Goal: Communication & Community: Answer question/provide support

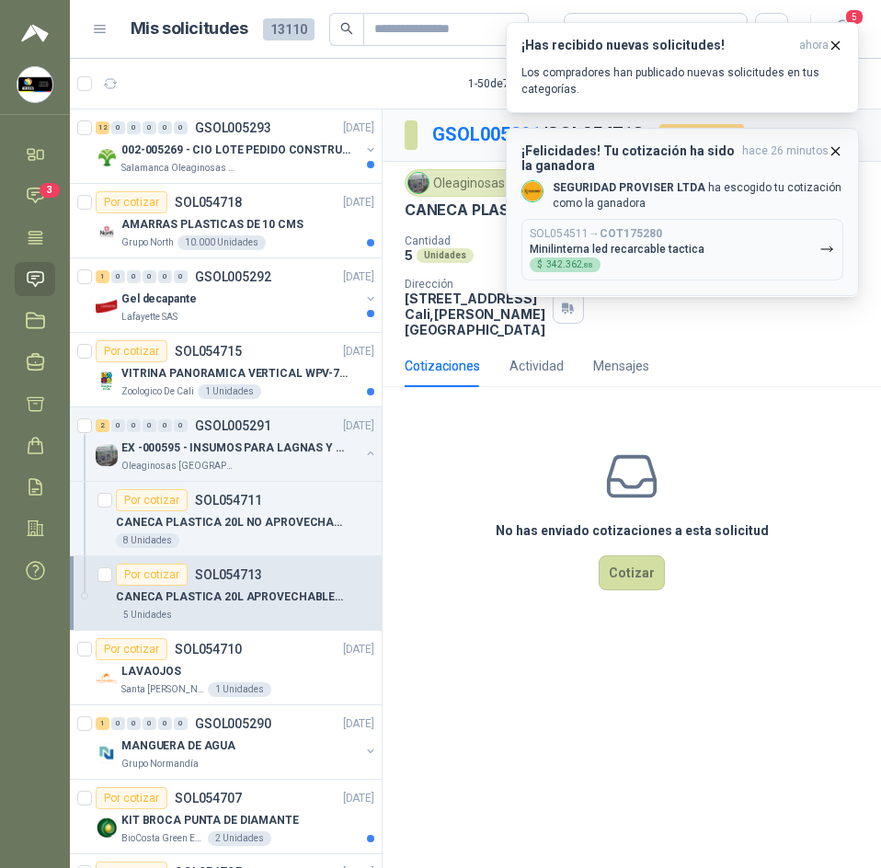
click at [705, 182] on p "SEGURIDAD PROVISER LTDA ha escogido tu cotización como la ganadora" at bounding box center [698, 195] width 291 height 31
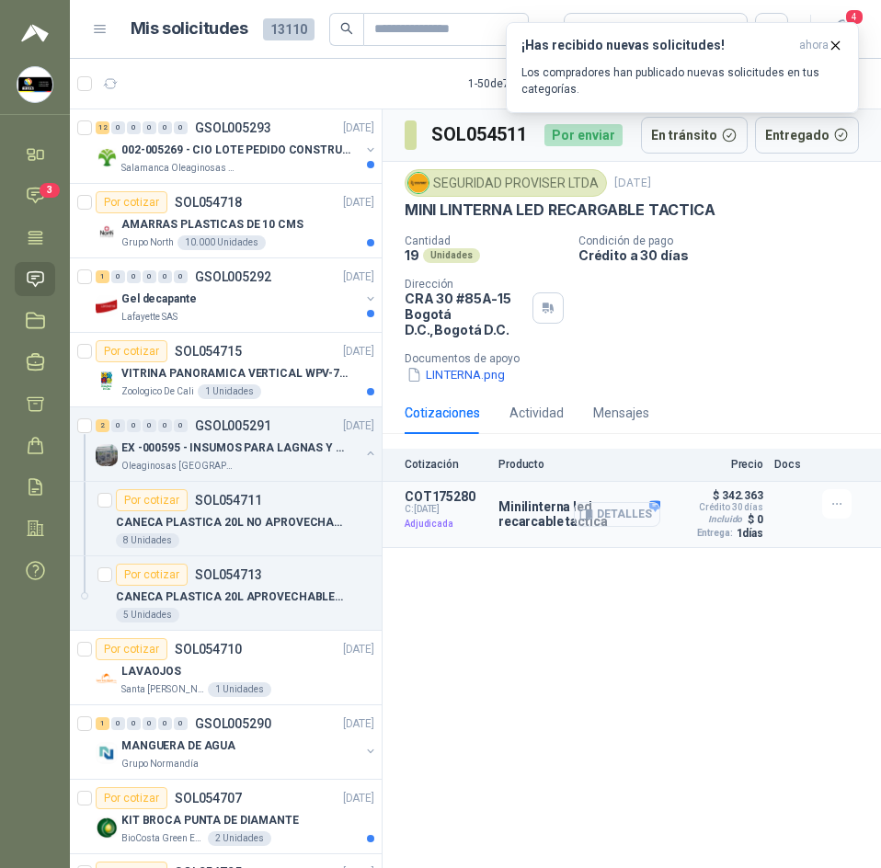
click at [644, 513] on button "Detalles" at bounding box center [617, 514] width 86 height 25
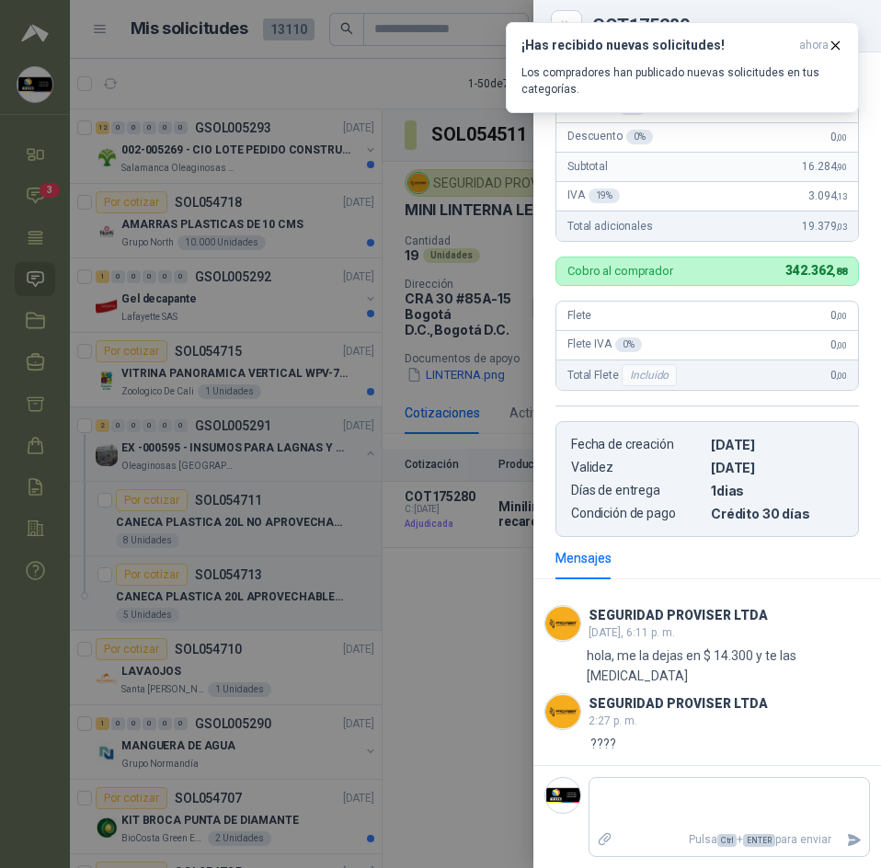
scroll to position [346, 0]
click at [833, 40] on icon "button" at bounding box center [835, 46] width 16 height 16
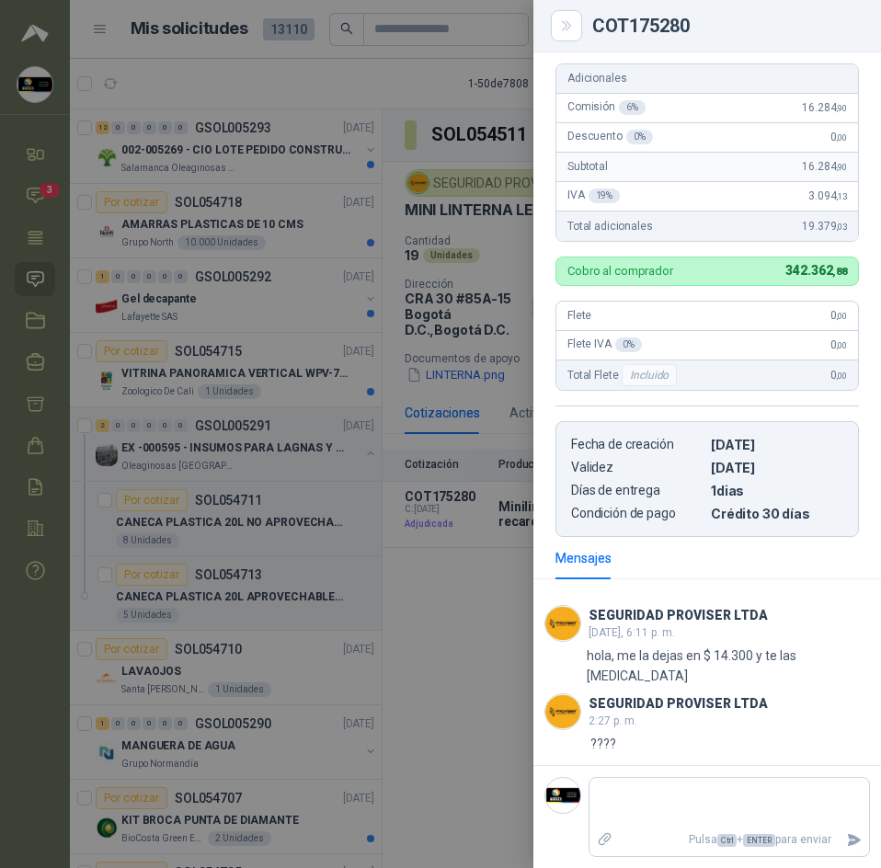
click at [410, 414] on div at bounding box center [440, 434] width 881 height 868
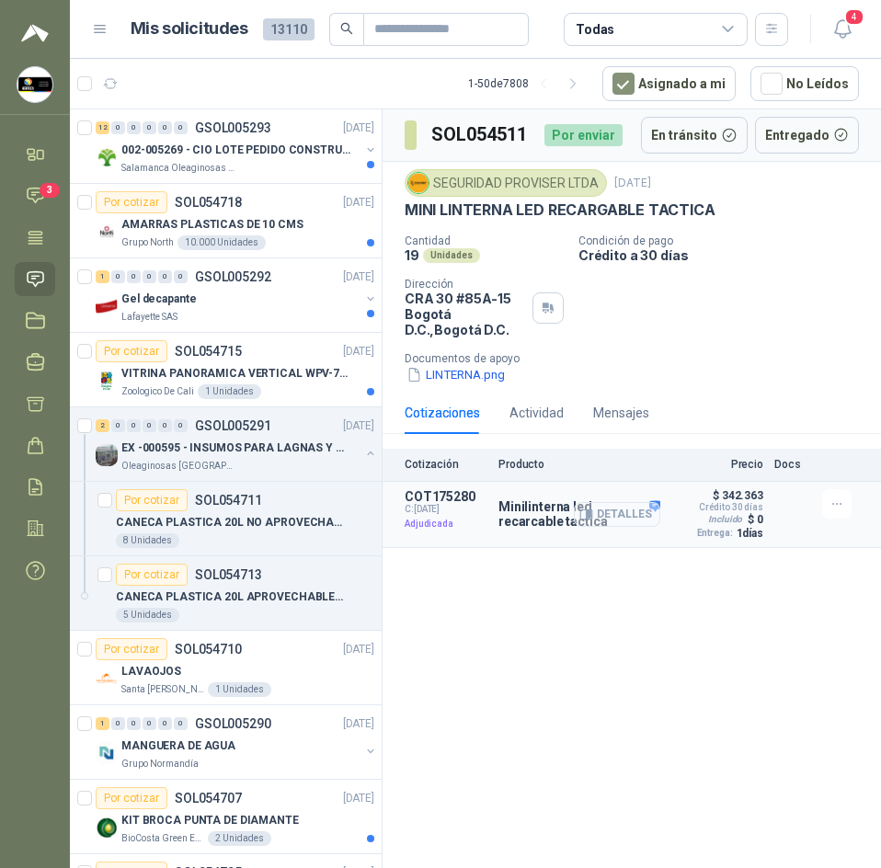
click at [602, 519] on button "Detalles" at bounding box center [617, 514] width 86 height 25
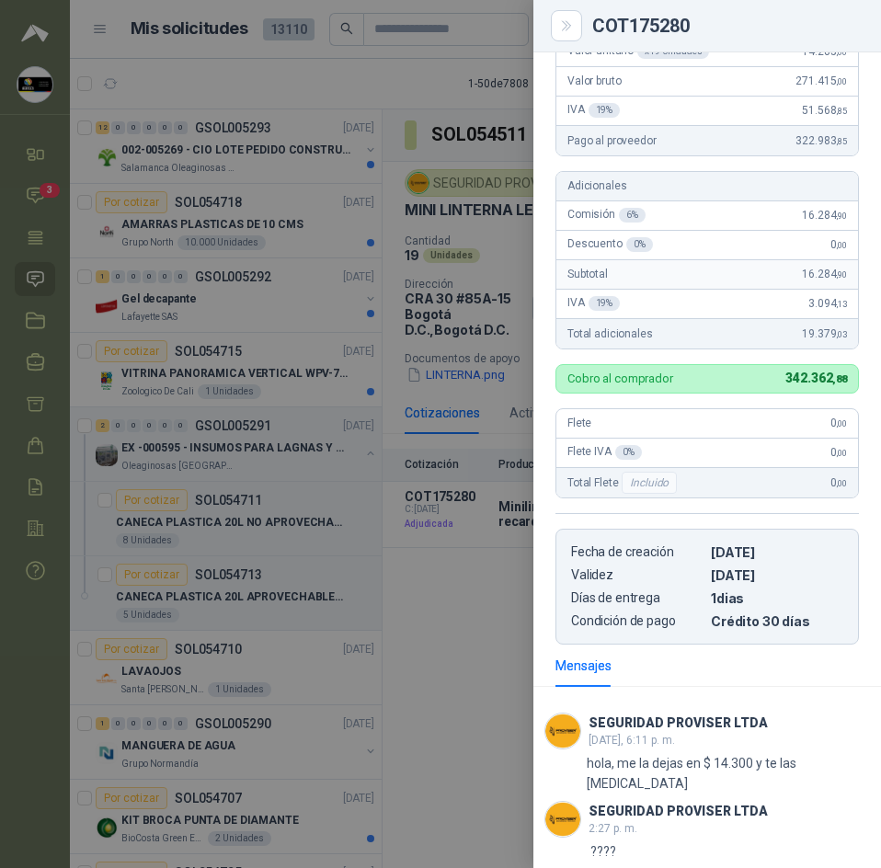
scroll to position [70, 0]
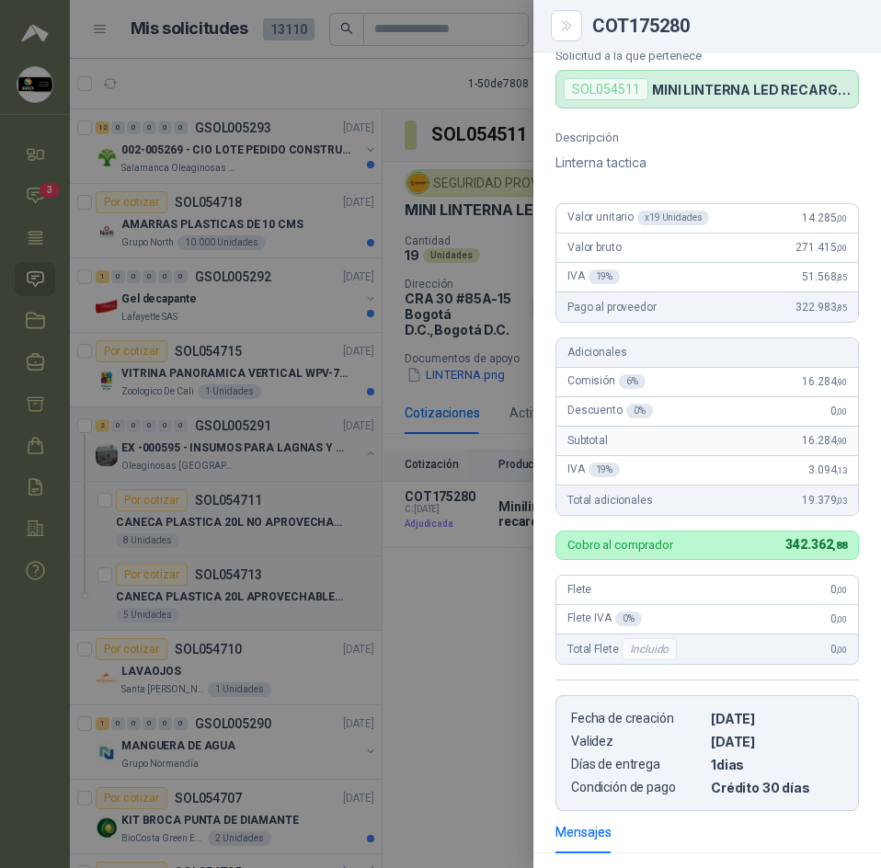
click at [451, 482] on div at bounding box center [440, 434] width 881 height 868
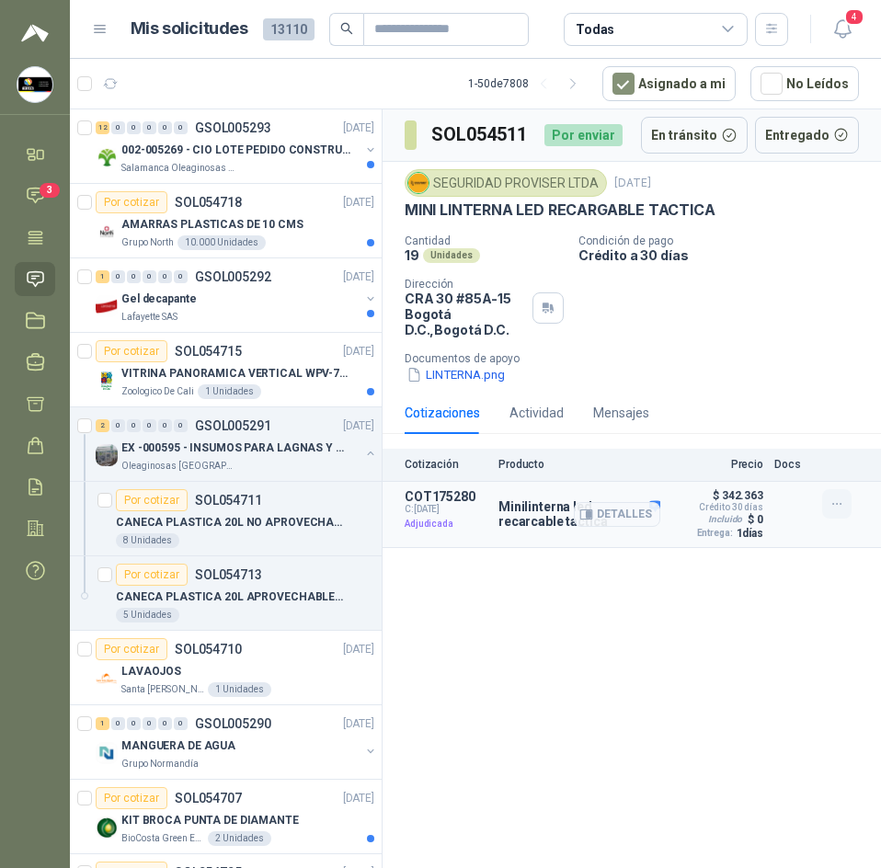
click at [841, 501] on icon "button" at bounding box center [837, 504] width 16 height 16
click at [588, 515] on icon "button" at bounding box center [586, 514] width 14 height 14
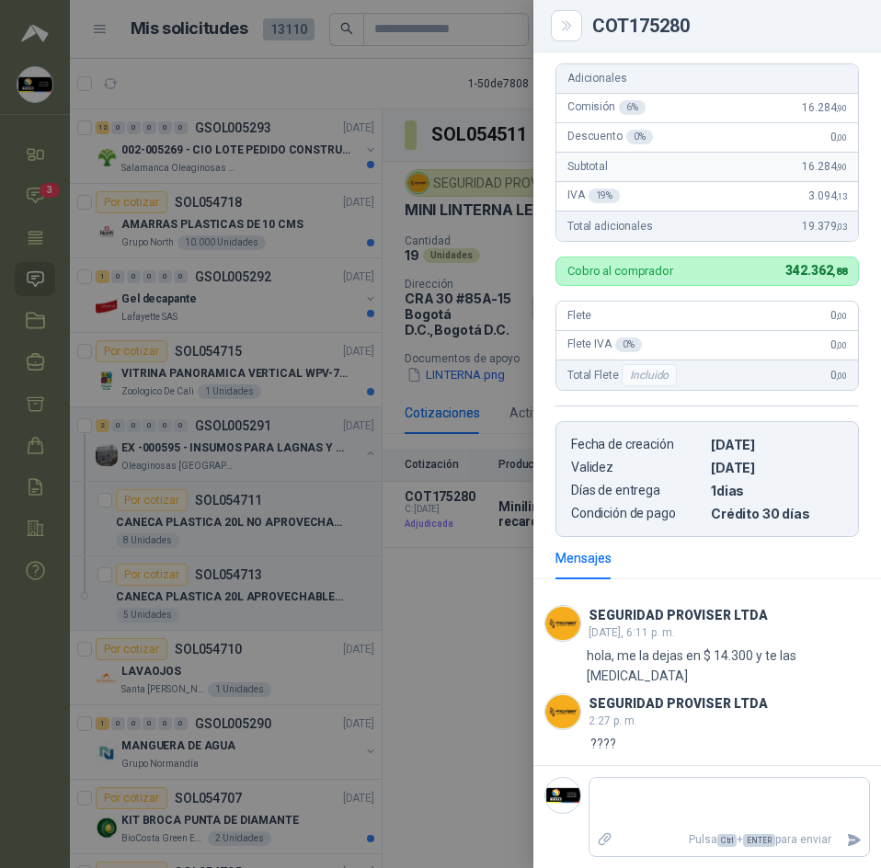
click at [502, 488] on div at bounding box center [440, 434] width 881 height 868
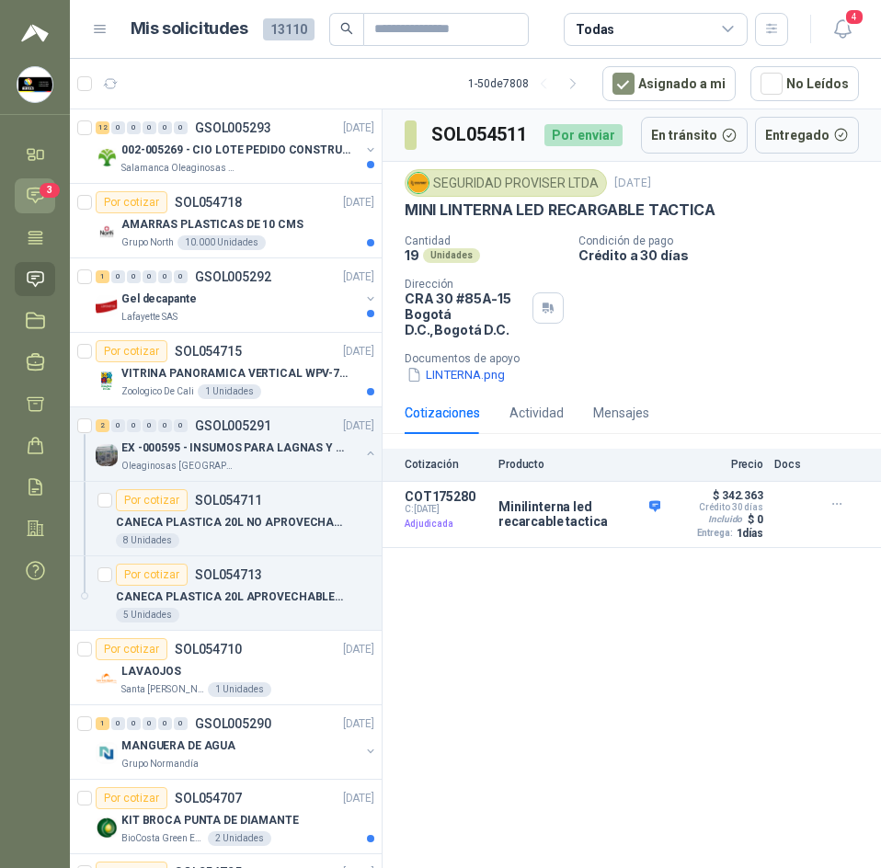
click at [32, 190] on icon at bounding box center [35, 195] width 19 height 19
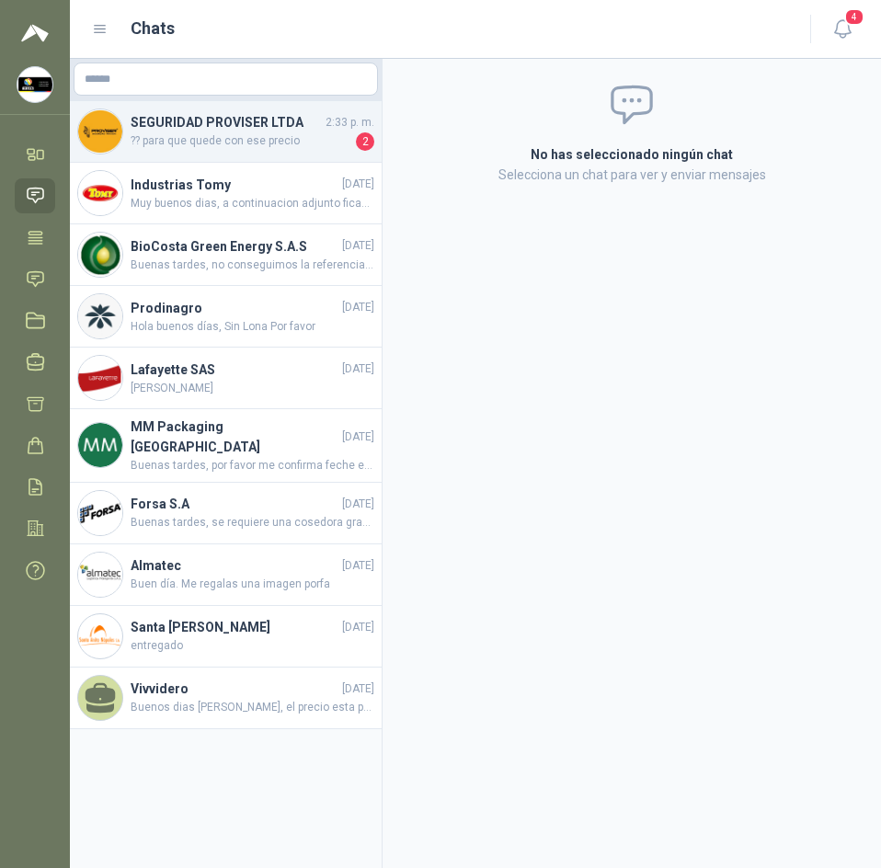
click at [277, 146] on span "?? para que quede con ese precio" at bounding box center [242, 141] width 222 height 18
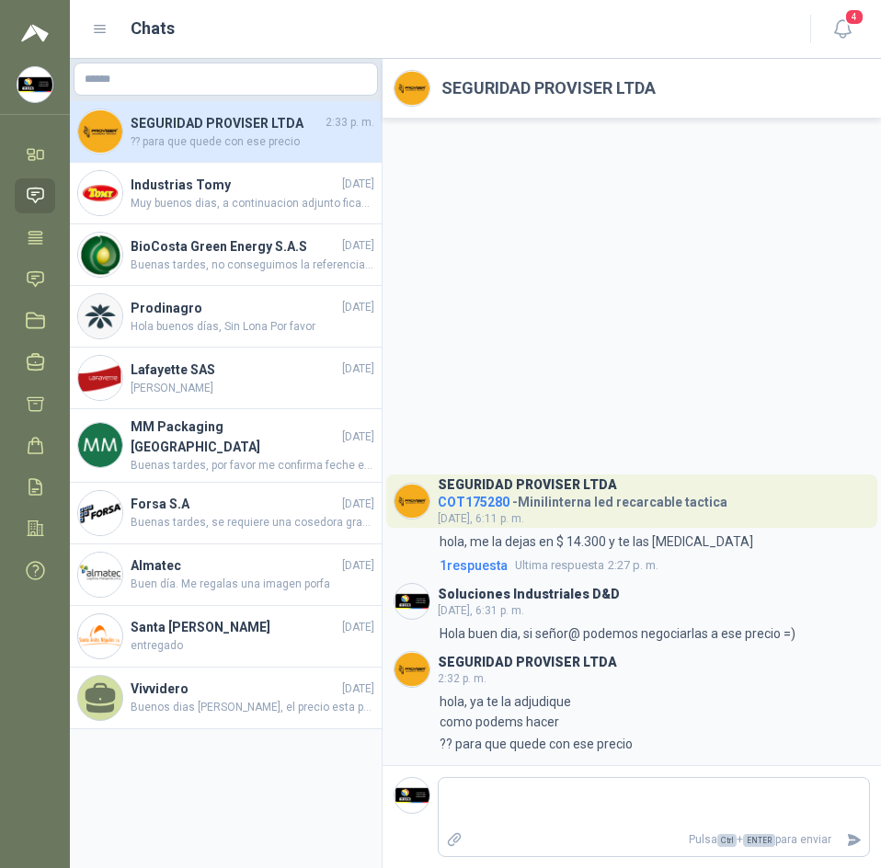
click at [589, 364] on div "SEGURIDAD PROVISER LTDA COT175280 - Minilinterna led recarcable tactica [DATE],…" at bounding box center [631, 442] width 498 height 646
click at [35, 141] on link "Inicio" at bounding box center [35, 154] width 40 height 34
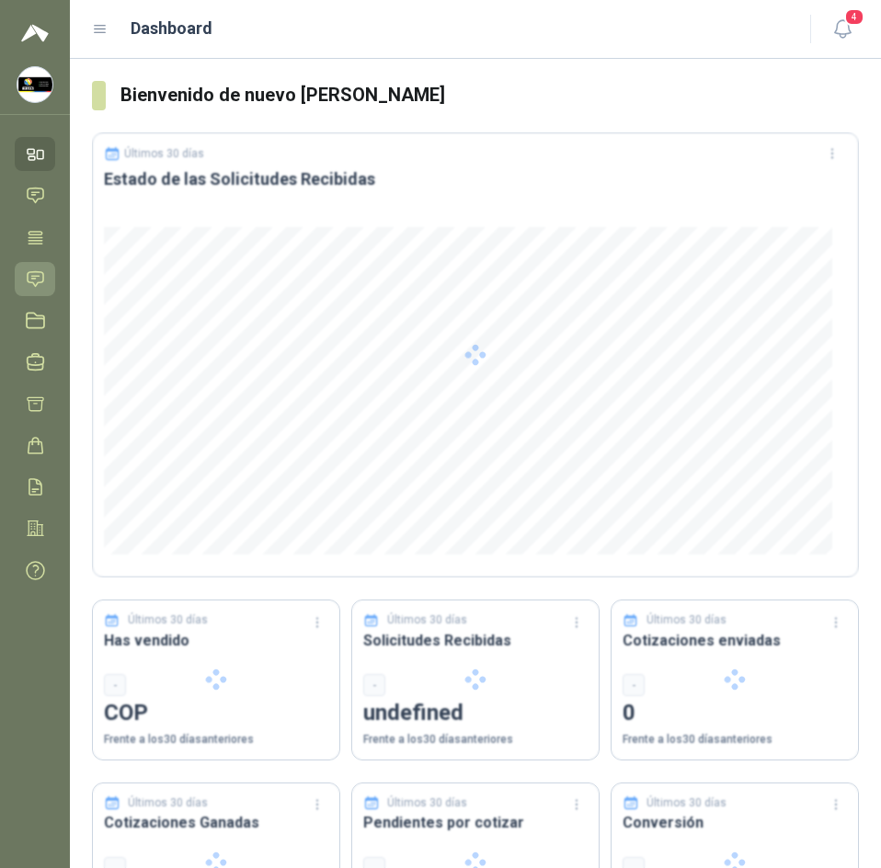
click at [36, 285] on icon at bounding box center [36, 278] width 16 height 15
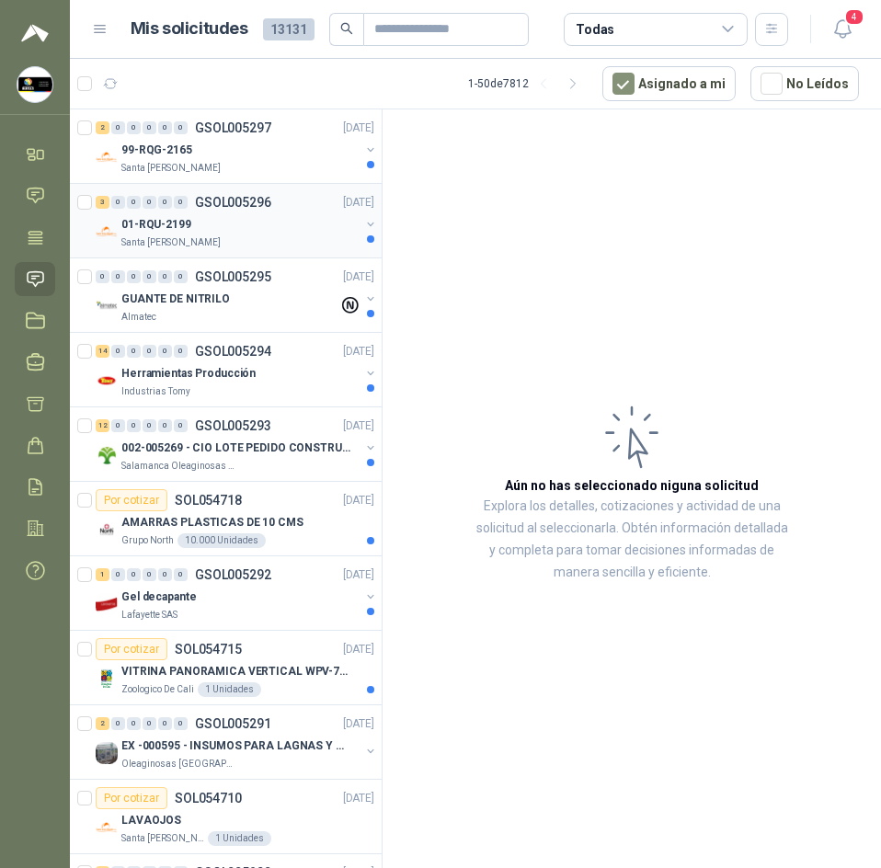
click at [268, 223] on div "01-RQU-2199" at bounding box center [240, 224] width 238 height 22
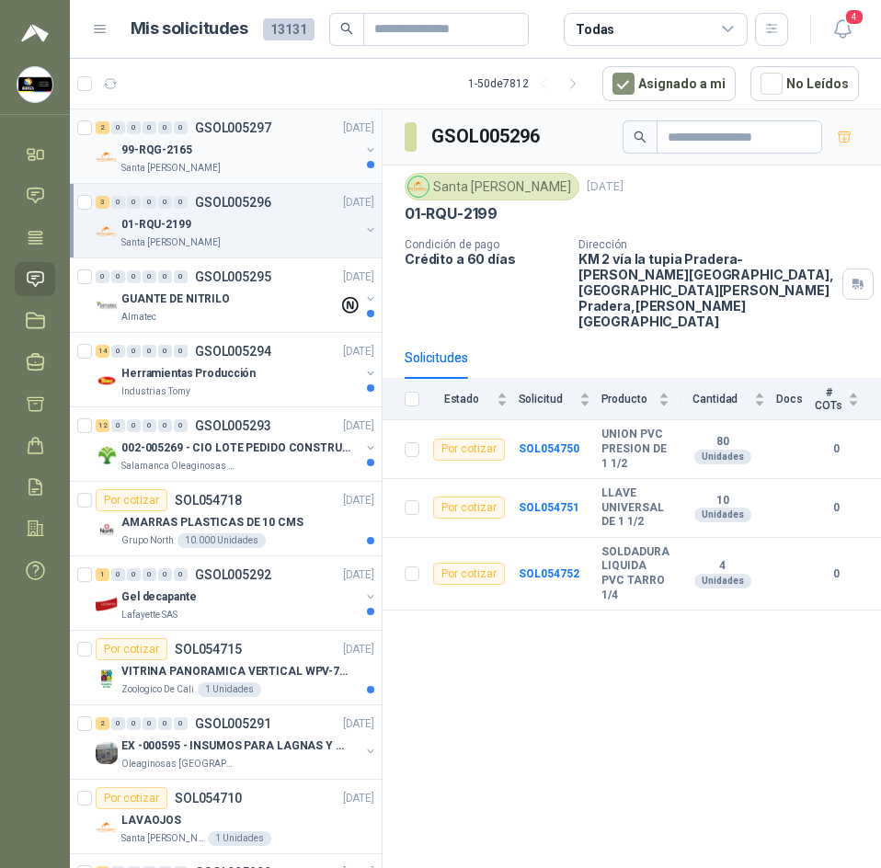
click at [273, 157] on div "99-RQG-2165" at bounding box center [240, 150] width 238 height 22
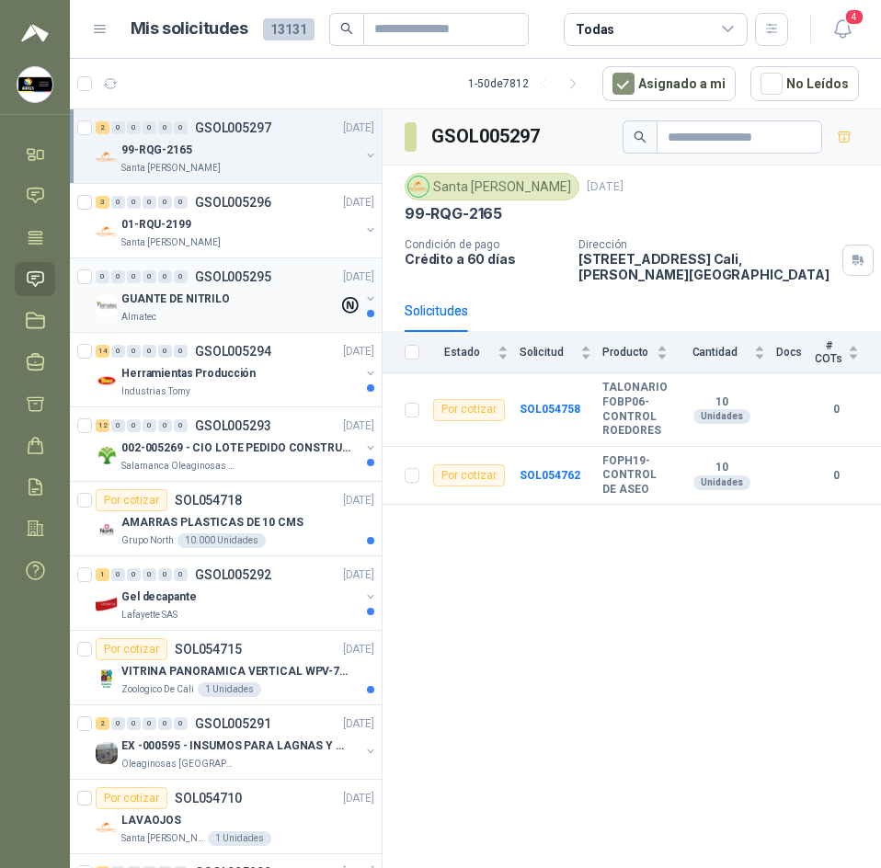
click at [285, 287] on div "0 0 0 0 0 0 GSOL005295 [DATE]" at bounding box center [237, 277] width 282 height 22
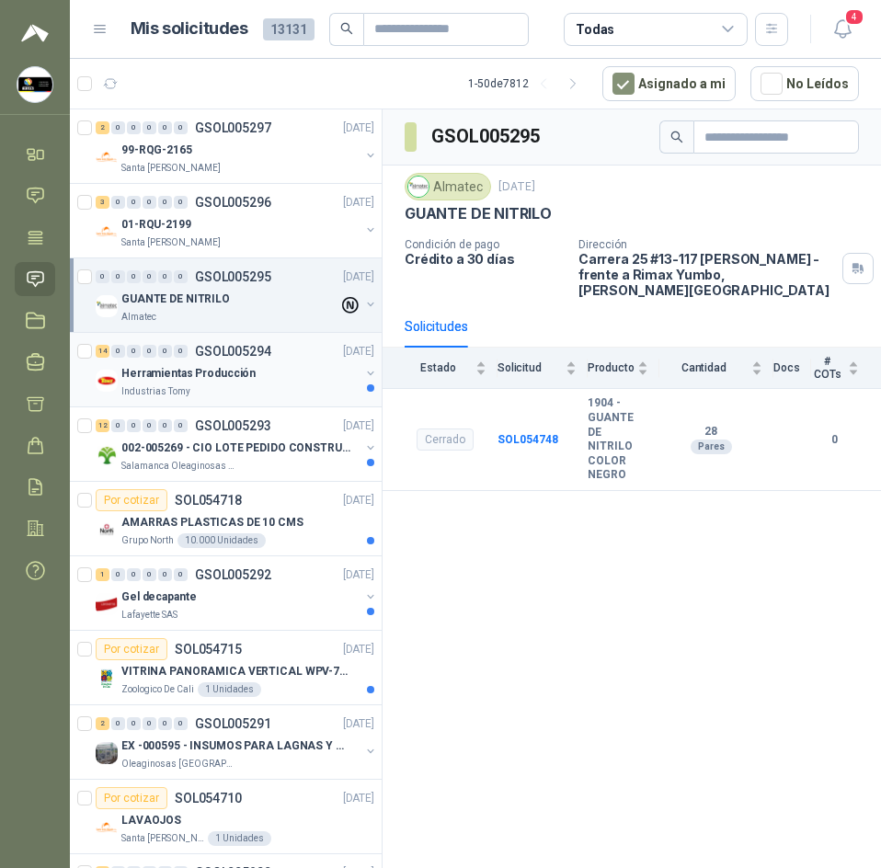
click at [234, 372] on p "Herramientas Producción" at bounding box center [188, 373] width 134 height 17
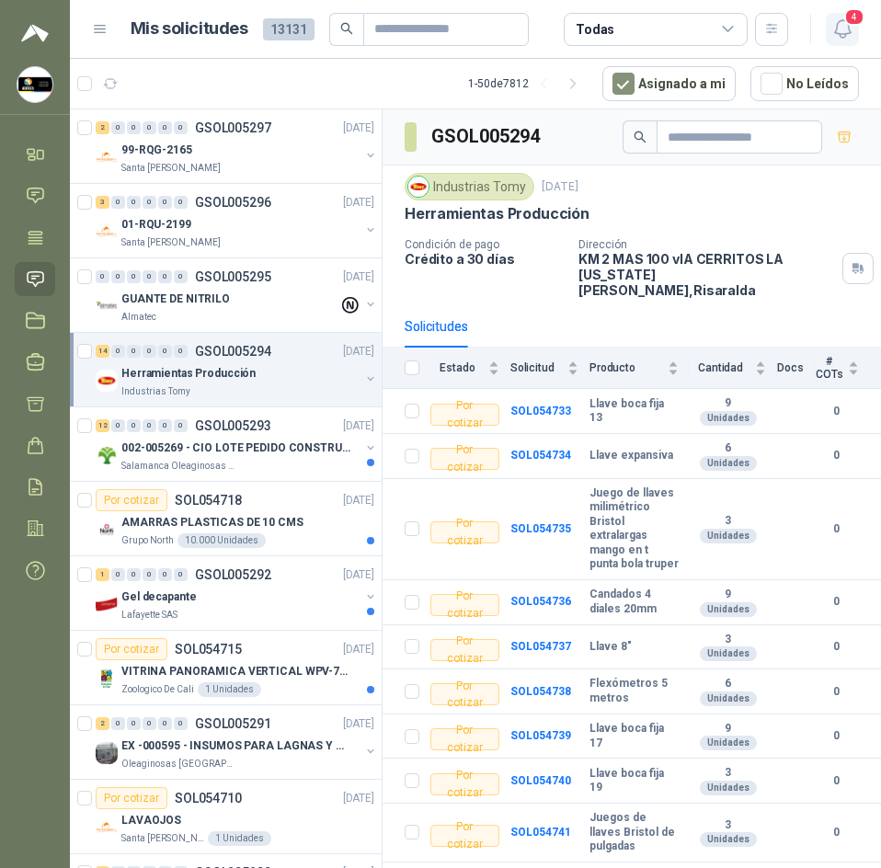
click at [832, 28] on icon "button" at bounding box center [842, 28] width 23 height 23
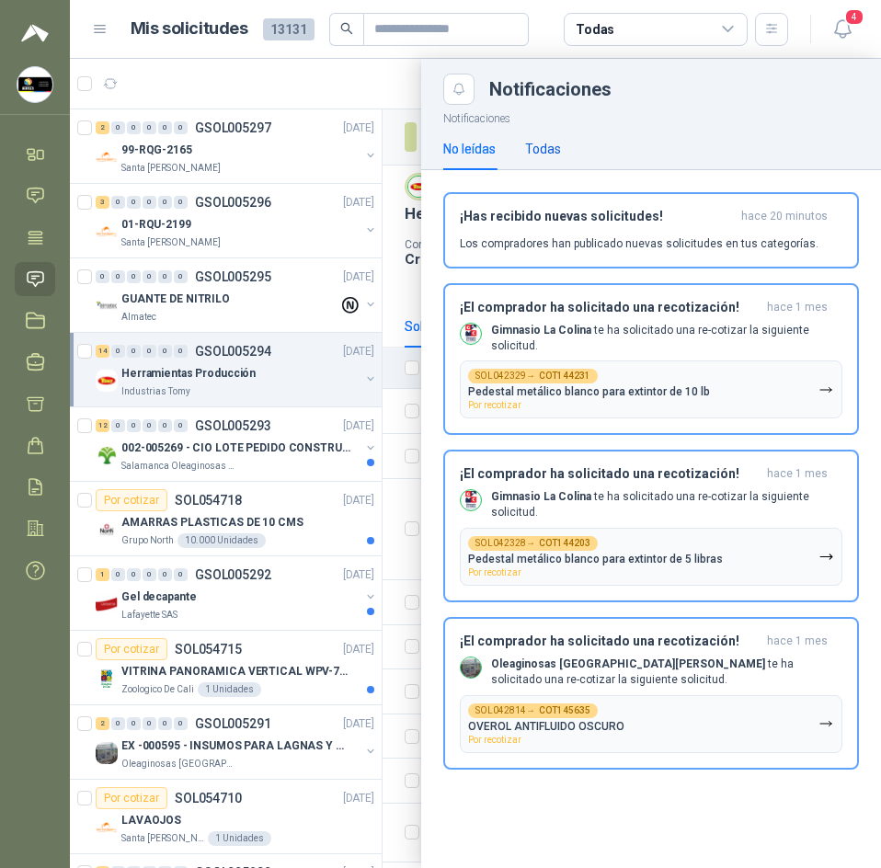
click at [545, 154] on div "Todas" at bounding box center [543, 149] width 36 height 20
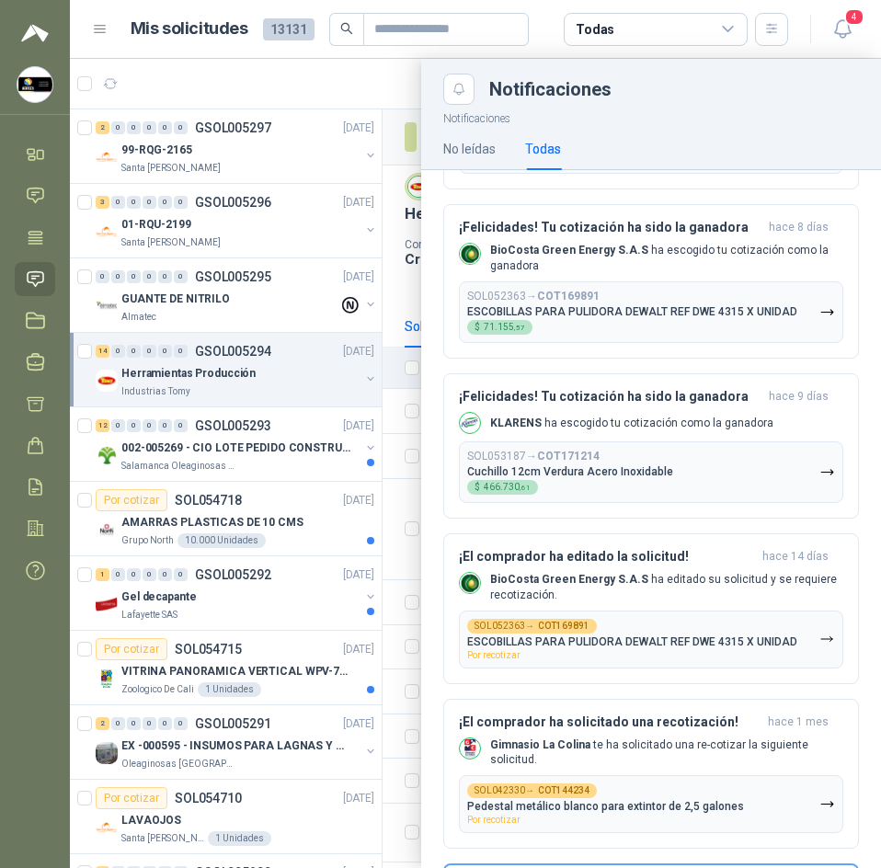
scroll to position [460, 0]
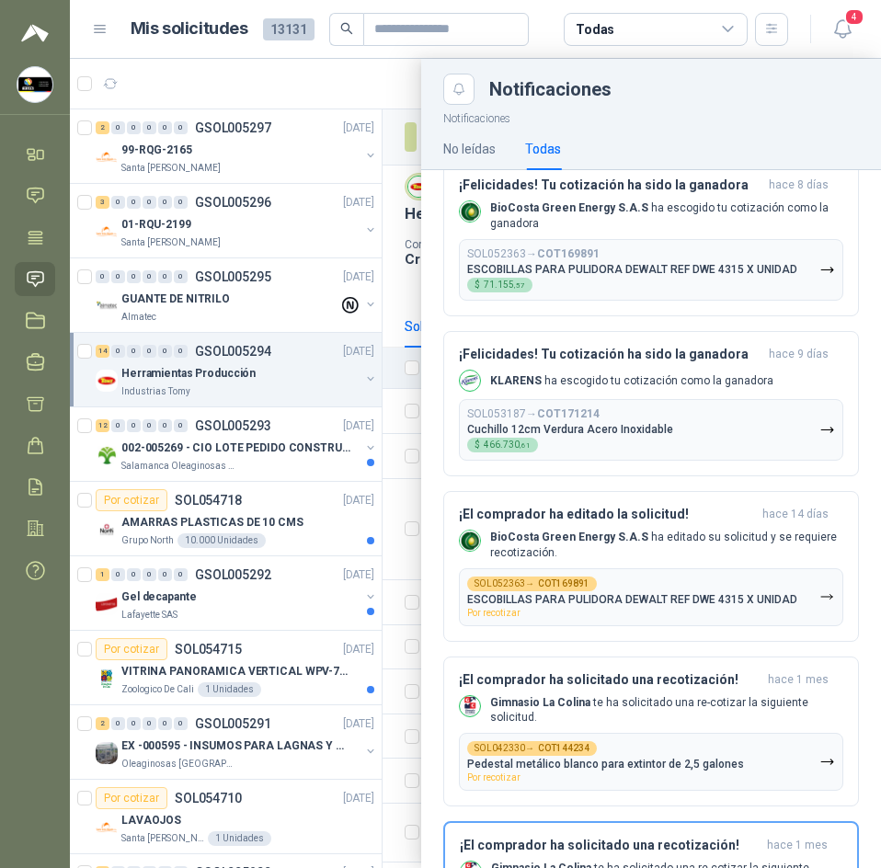
click at [348, 81] on div at bounding box center [475, 463] width 811 height 809
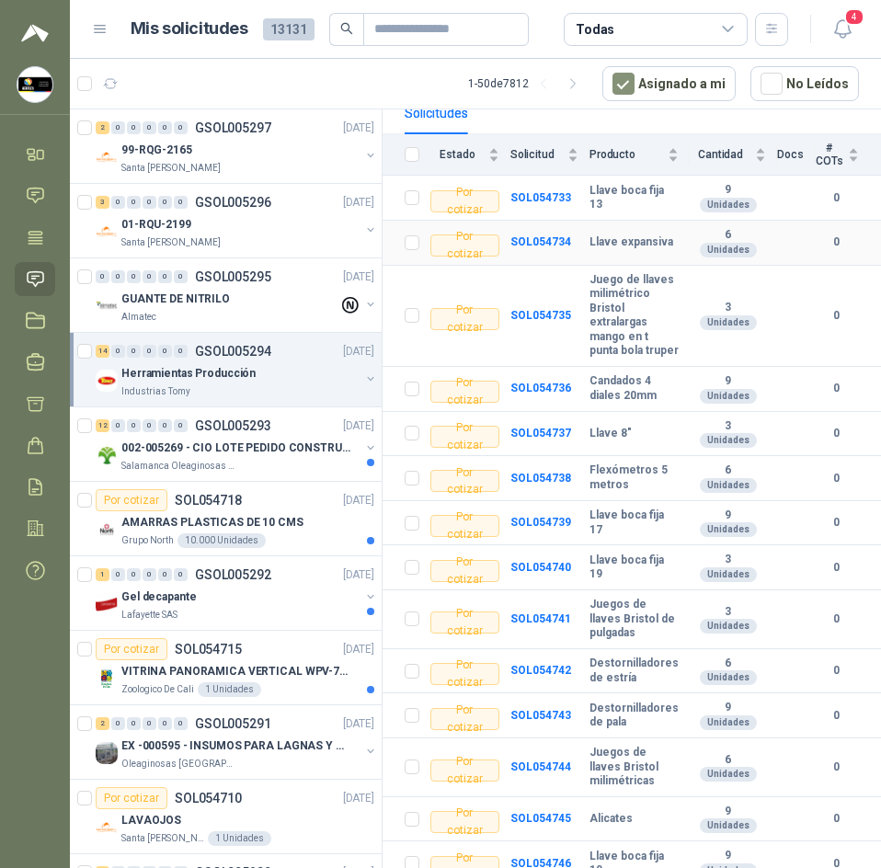
scroll to position [224, 0]
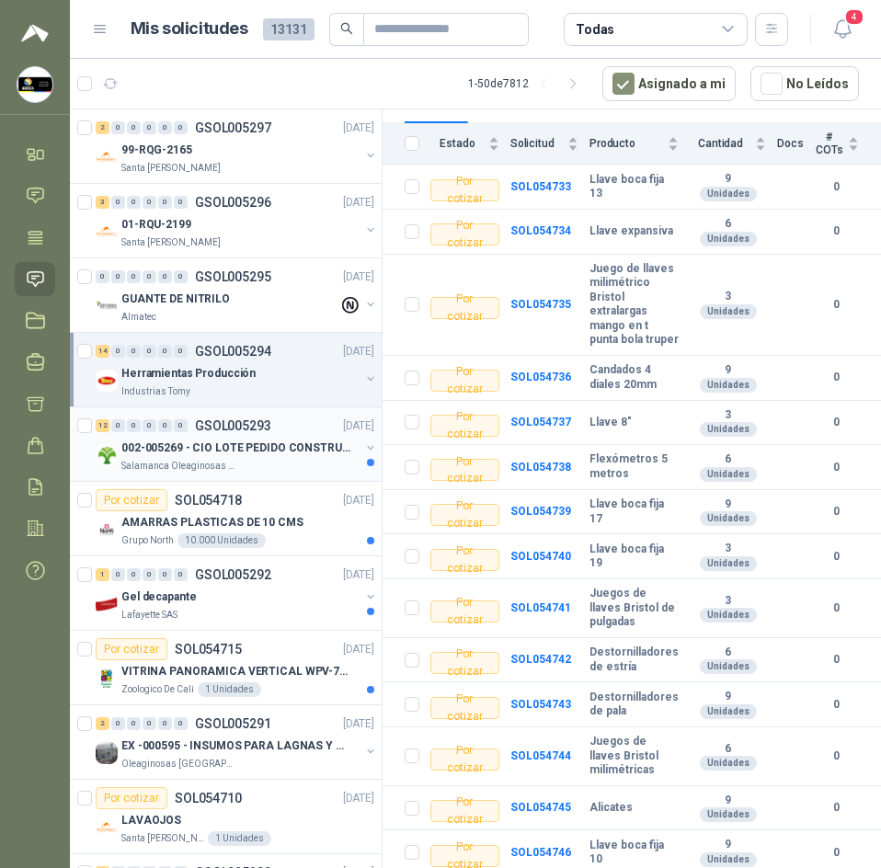
click at [206, 447] on p "002-005269 - CIO LOTE PEDIDO CONSTRUCCION" at bounding box center [235, 447] width 229 height 17
